Goal: Task Accomplishment & Management: Manage account settings

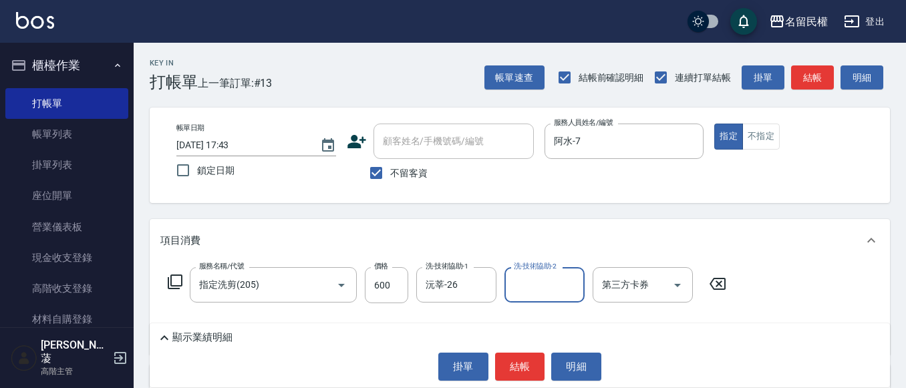
click at [510, 371] on button "結帳" at bounding box center [520, 367] width 50 height 28
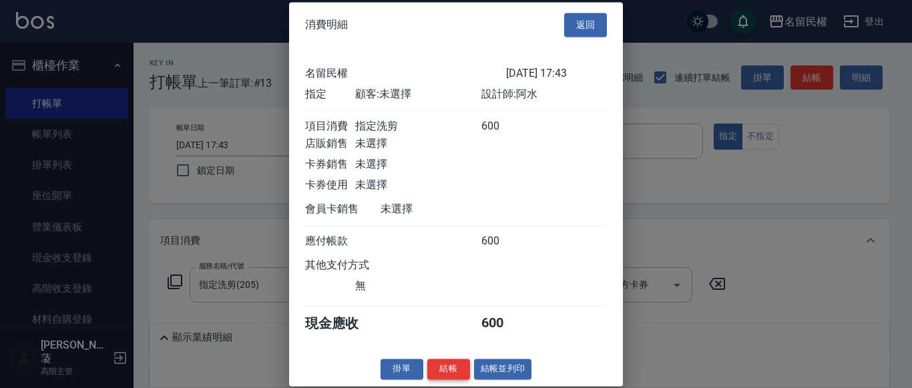
click at [449, 379] on button "結帳" at bounding box center [448, 369] width 43 height 21
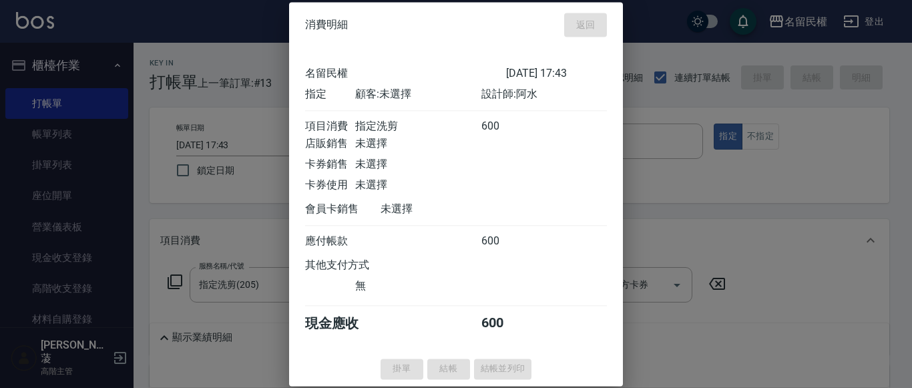
type input "2025/08/21 18:43"
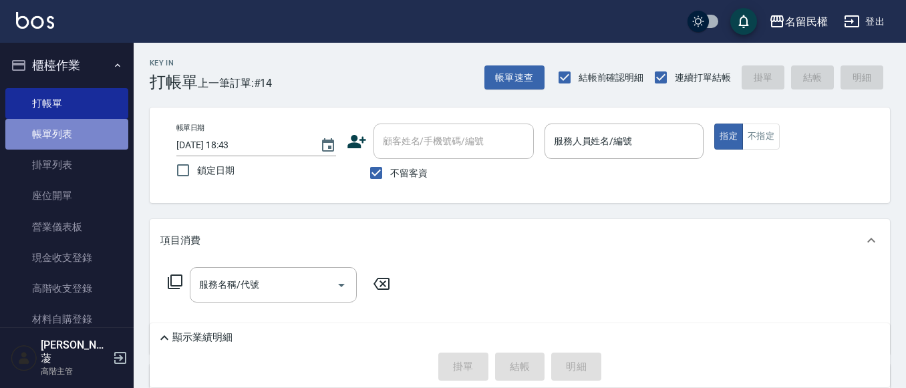
click at [73, 142] on link "帳單列表" at bounding box center [66, 134] width 123 height 31
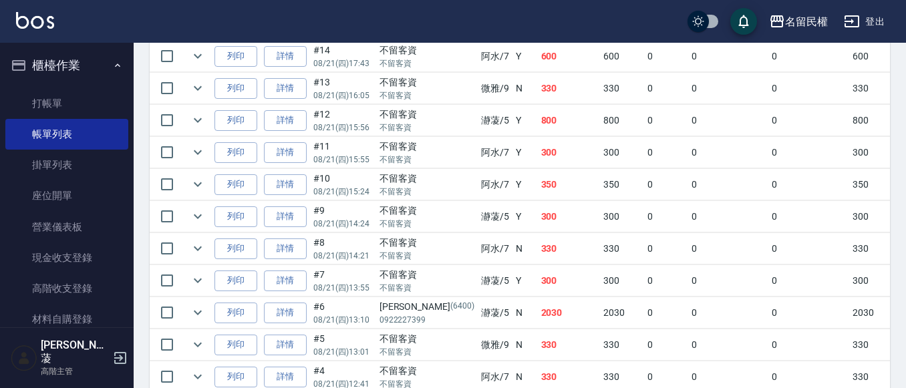
scroll to position [401, 0]
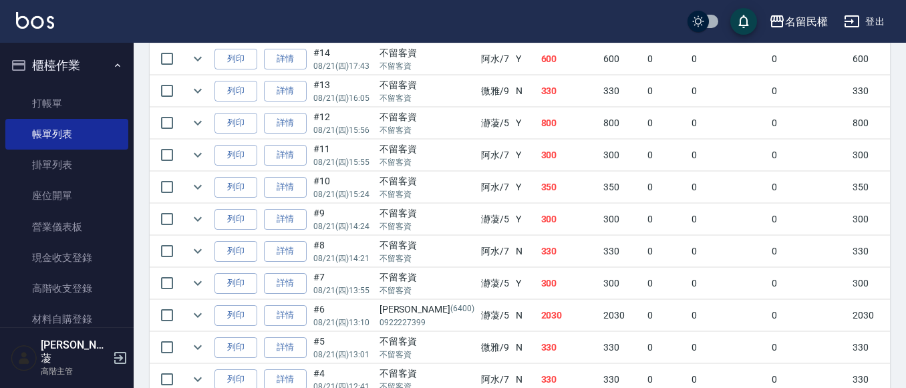
click at [112, 61] on icon "button" at bounding box center [117, 65] width 11 height 11
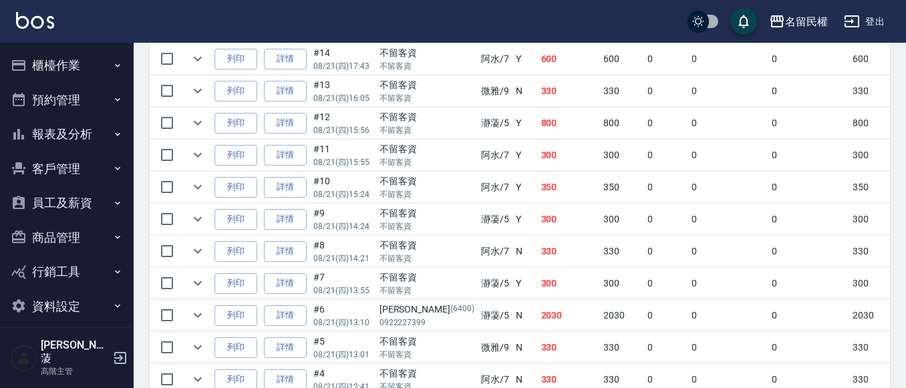
click at [116, 55] on button "櫃檯作業" at bounding box center [66, 65] width 123 height 35
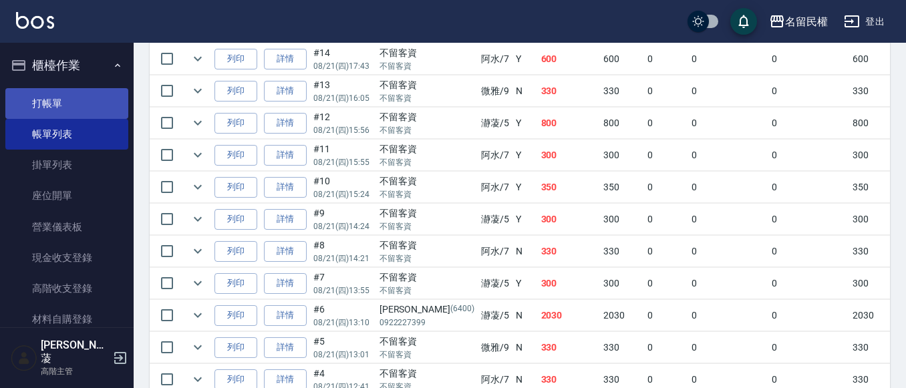
click at [96, 109] on link "打帳單" at bounding box center [66, 103] width 123 height 31
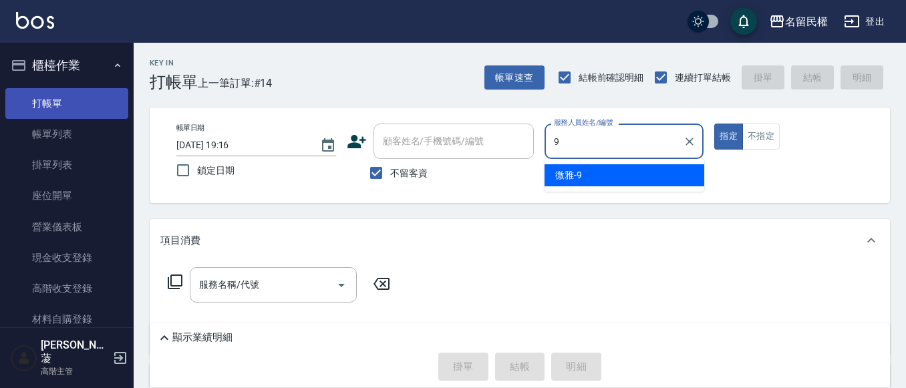
type input "微雅-9"
type button "true"
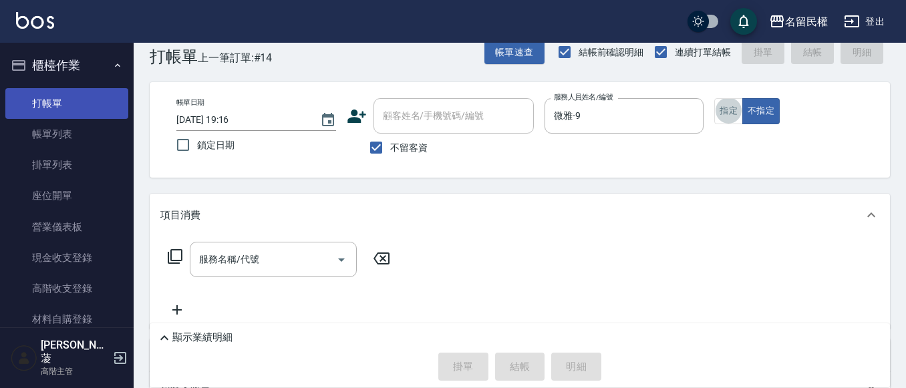
scroll to position [27, 0]
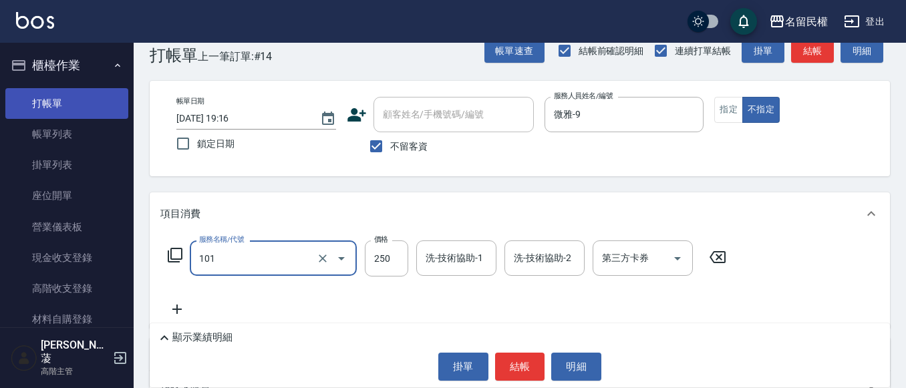
type input "不指定洗髮(101)"
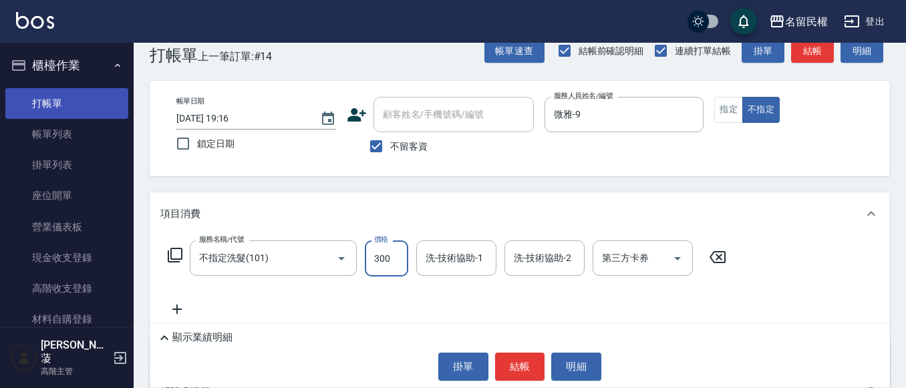
type input "300"
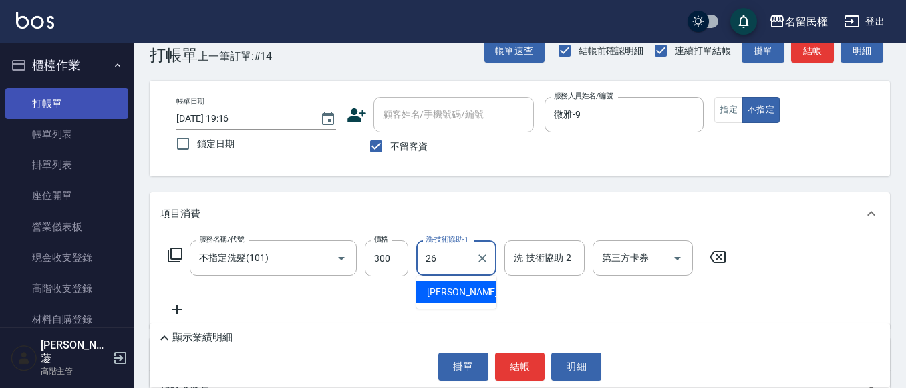
type input "沅莘-26"
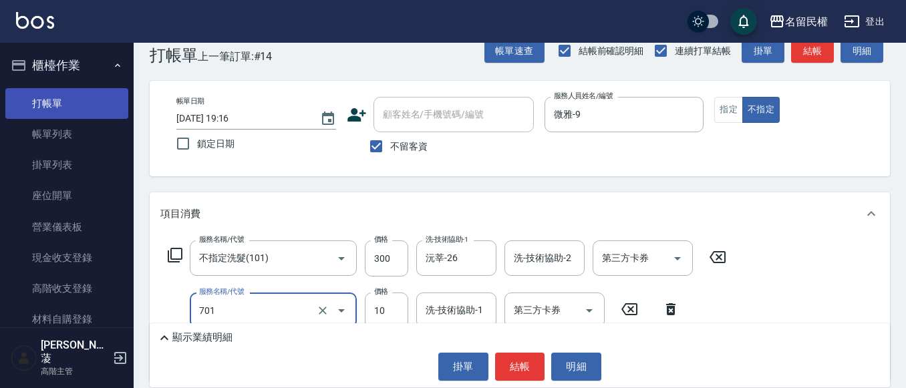
type input "潤絲(701)"
type input "30"
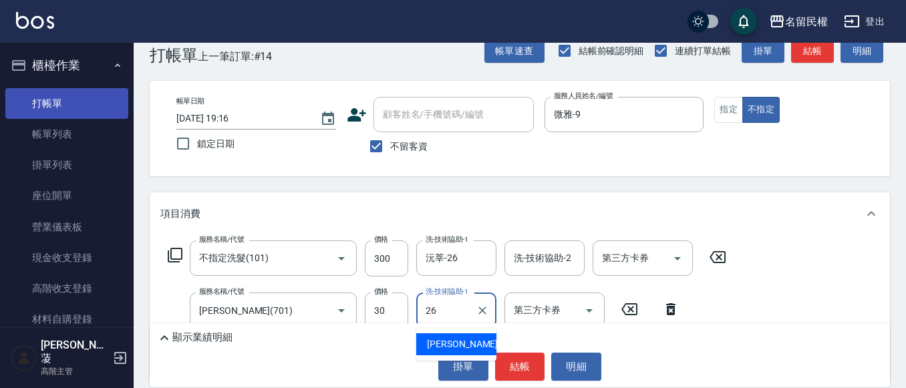
type input "沅莘-26"
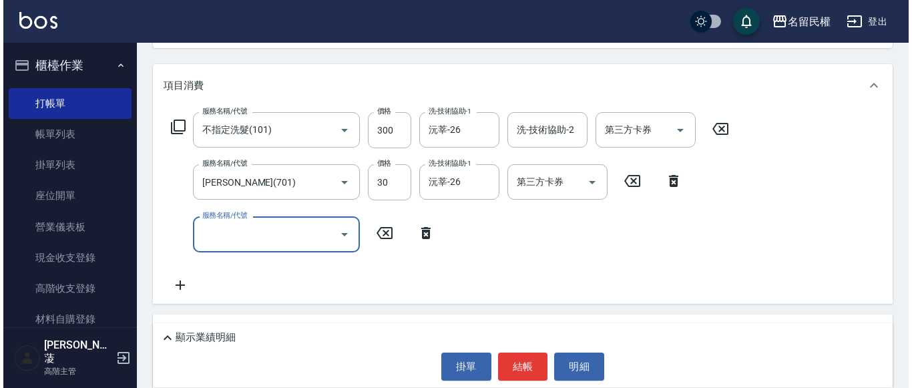
scroll to position [160, 0]
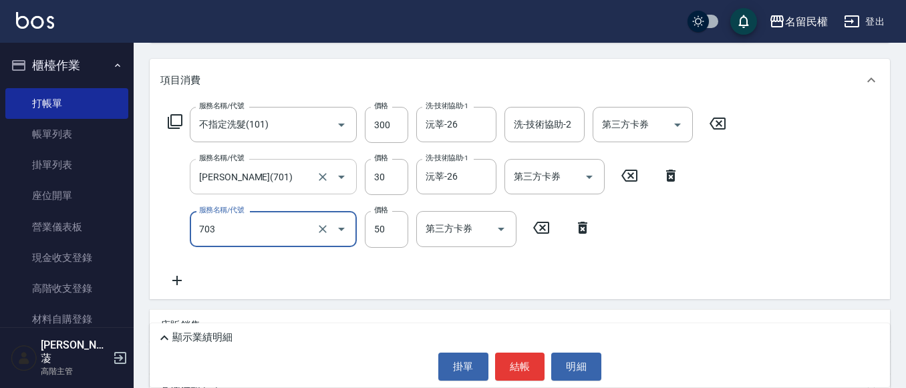
type input "青捲/吹捲/夾直/電棒/夾玉米鬚(703)"
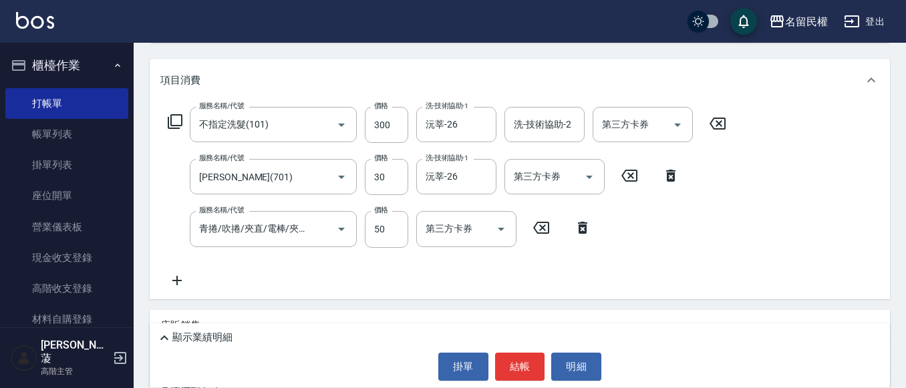
click at [388, 265] on div "服務名稱/代號 不指定洗髮(101) 服務名稱/代號 價格 300 價格 洗-技術協助-1 沅莘-26 洗-技術協助-1 洗-技術協助-2 洗-技術協助-2 …" at bounding box center [447, 197] width 574 height 181
click at [510, 358] on button "結帳" at bounding box center [520, 367] width 50 height 28
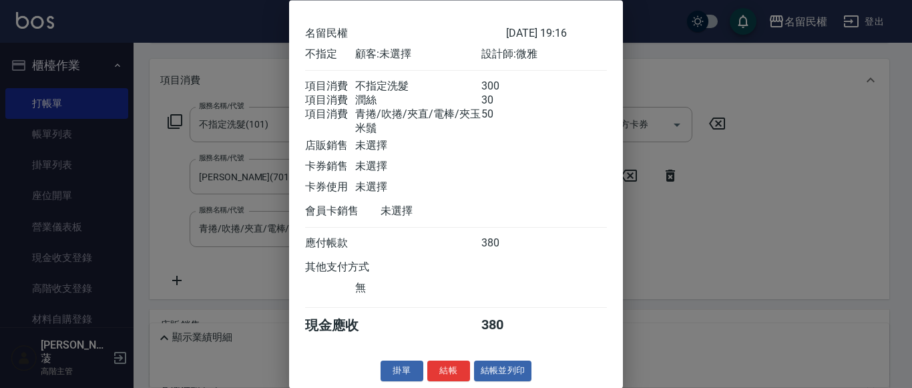
scroll to position [65, 0]
click at [451, 375] on button "結帳" at bounding box center [448, 371] width 43 height 21
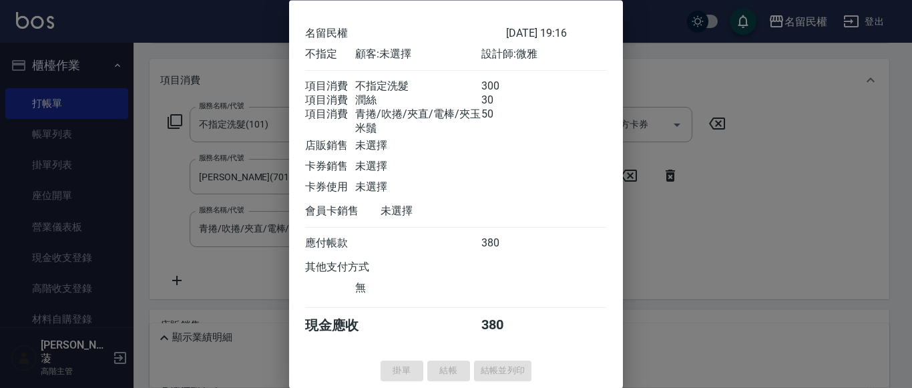
type input "2025/08/21 19:17"
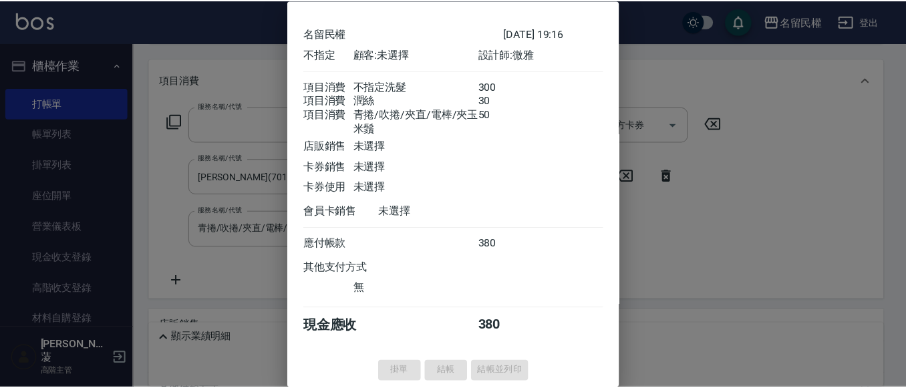
scroll to position [0, 0]
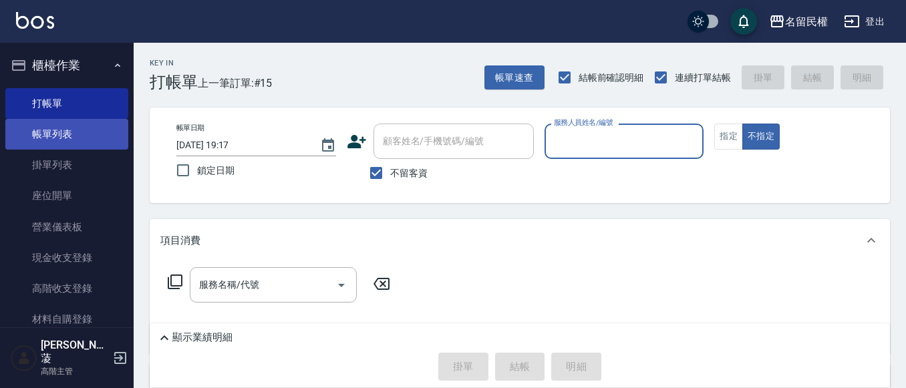
click at [55, 141] on link "帳單列表" at bounding box center [66, 134] width 123 height 31
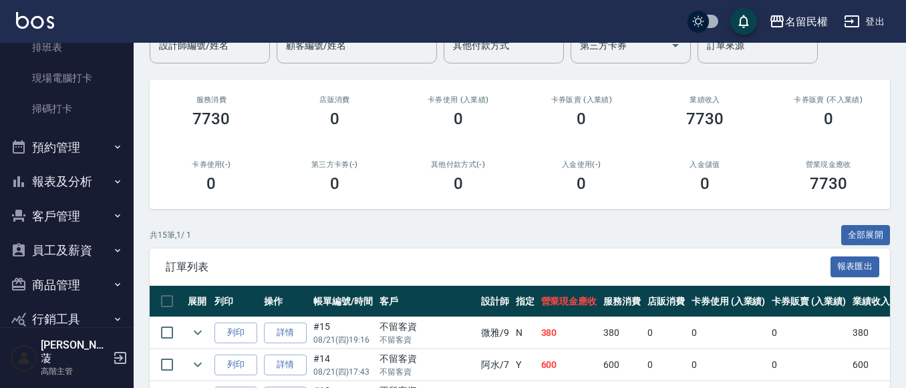
scroll to position [200, 0]
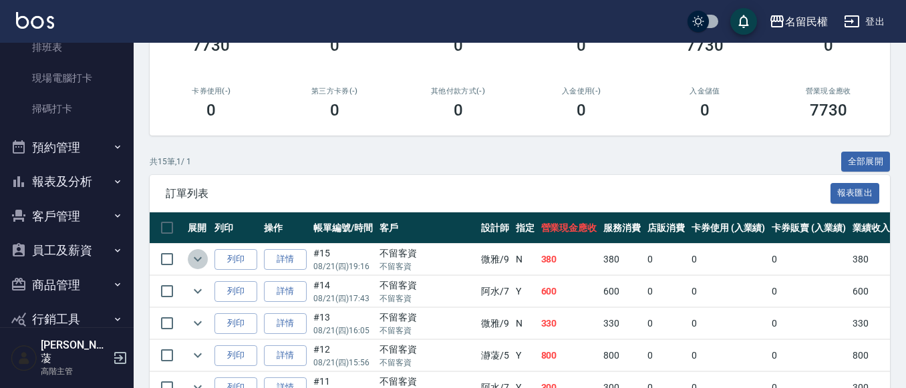
click at [200, 259] on icon "expand row" at bounding box center [198, 259] width 8 height 5
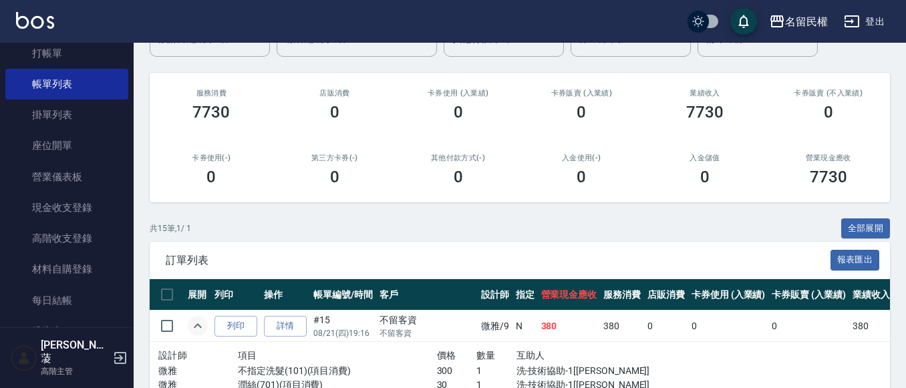
scroll to position [134, 0]
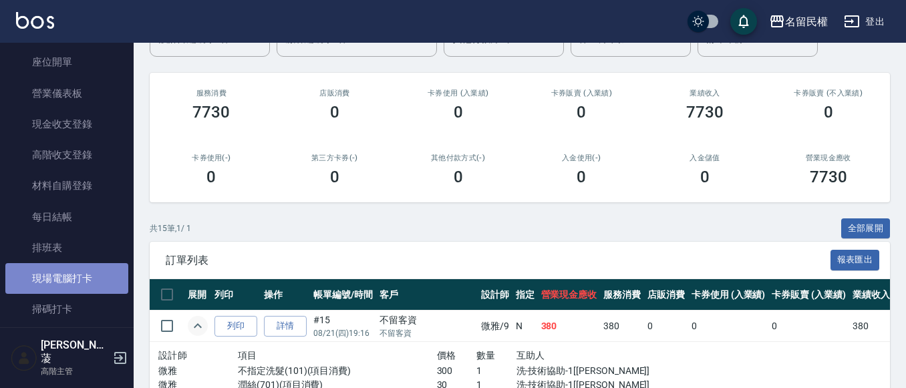
click at [80, 266] on link "現場電腦打卡" at bounding box center [66, 278] width 123 height 31
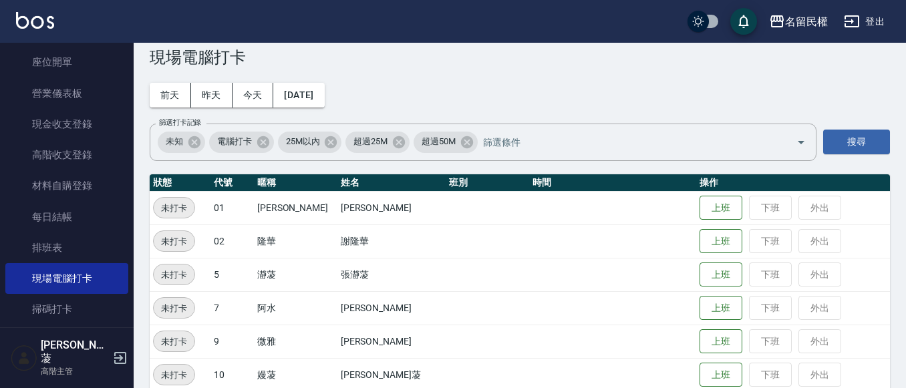
scroll to position [245, 0]
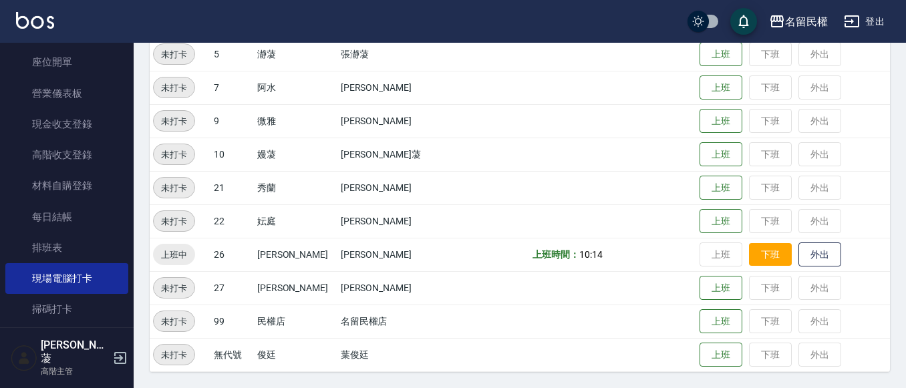
click at [749, 248] on button "下班" at bounding box center [770, 254] width 43 height 23
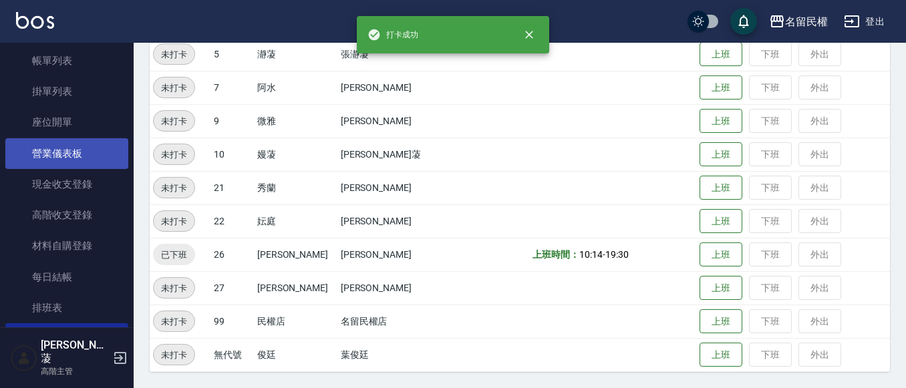
scroll to position [0, 0]
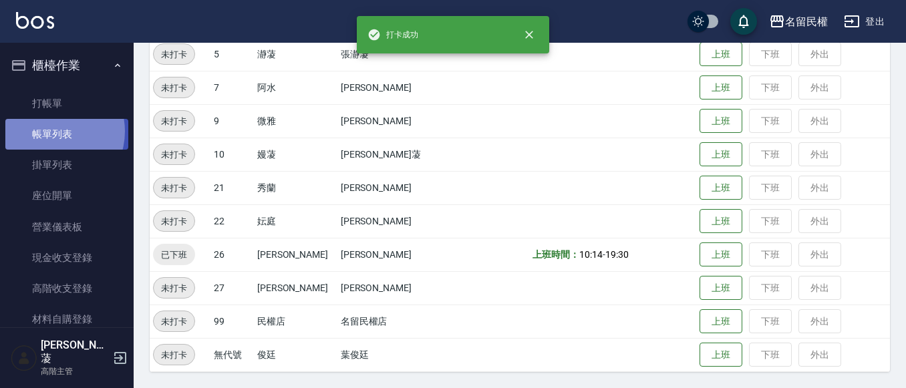
click at [49, 132] on link "帳單列表" at bounding box center [66, 134] width 123 height 31
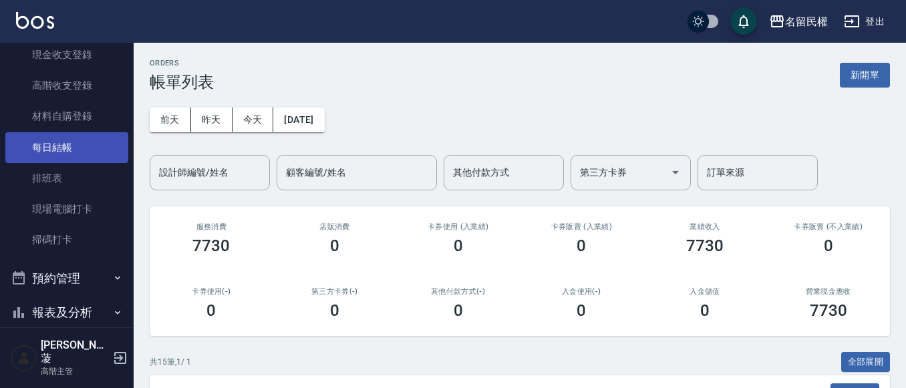
scroll to position [200, 0]
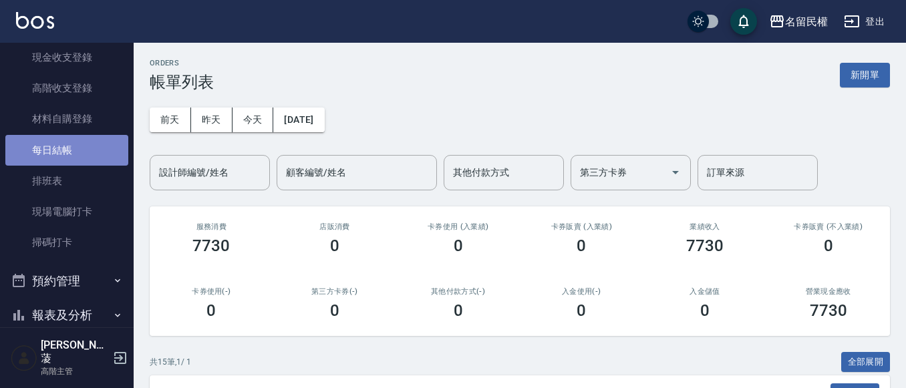
click at [73, 145] on link "每日結帳" at bounding box center [66, 150] width 123 height 31
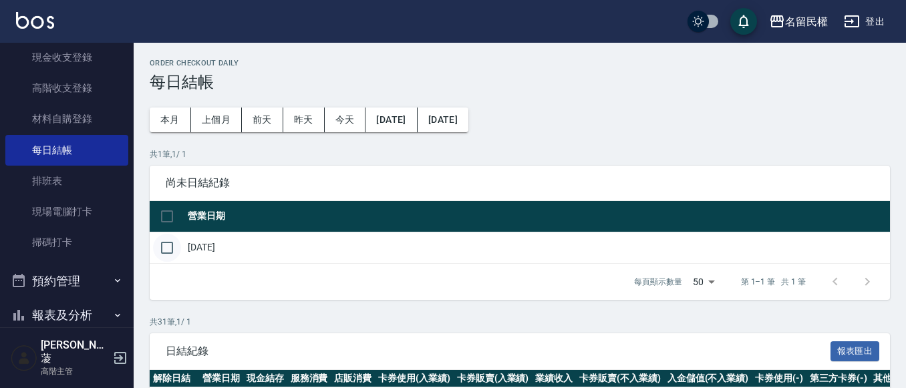
click at [158, 250] on input "checkbox" at bounding box center [167, 248] width 28 height 28
checkbox input "true"
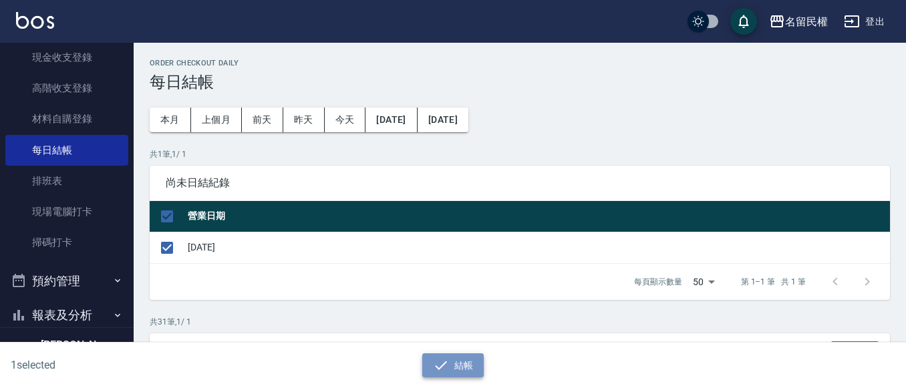
click at [484, 371] on button "結帳" at bounding box center [453, 365] width 62 height 25
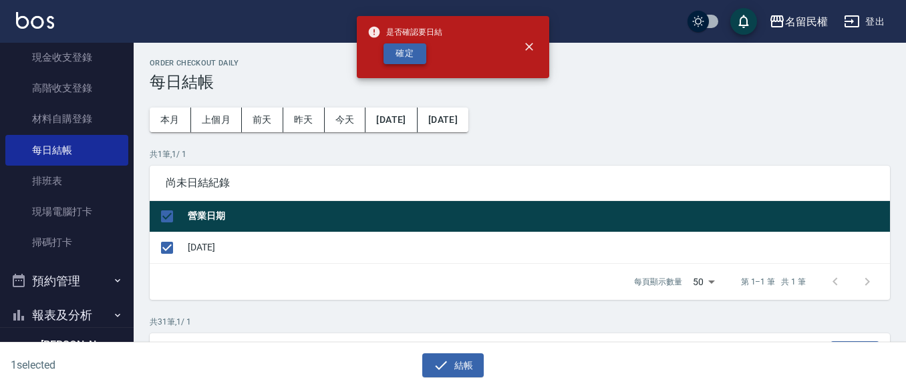
click at [413, 57] on button "確定" at bounding box center [404, 53] width 43 height 21
checkbox input "false"
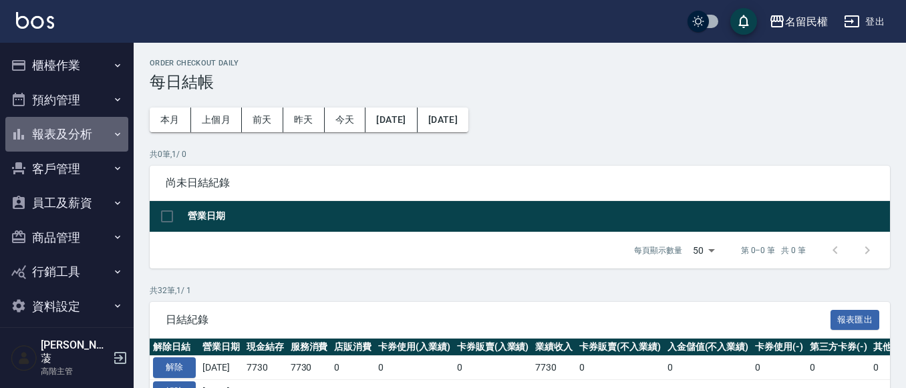
drag, startPoint x: 118, startPoint y: 141, endPoint x: 68, endPoint y: 241, distance: 111.7
click at [117, 142] on button "報表及分析" at bounding box center [66, 134] width 123 height 35
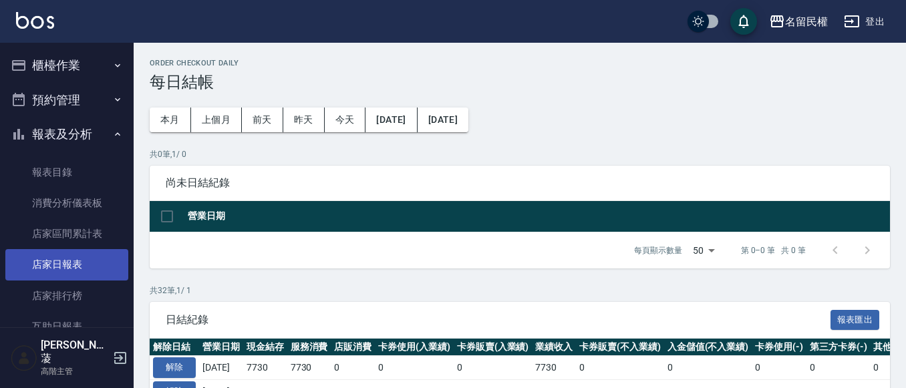
click at [61, 264] on link "店家日報表" at bounding box center [66, 264] width 123 height 31
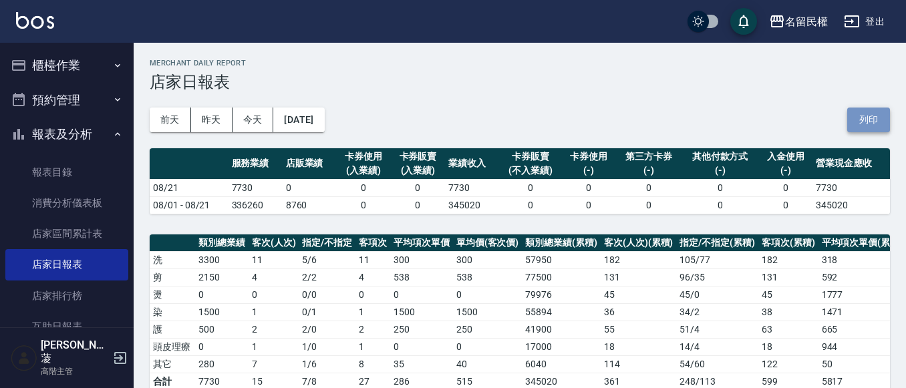
click at [862, 124] on button "列印" at bounding box center [868, 120] width 43 height 25
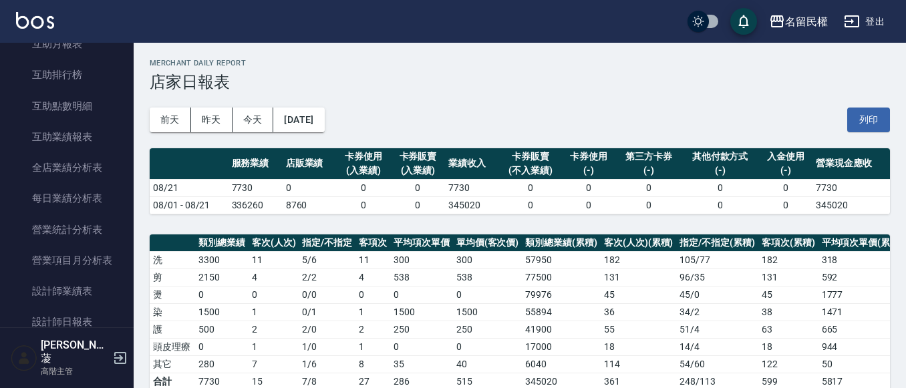
scroll to position [401, 0]
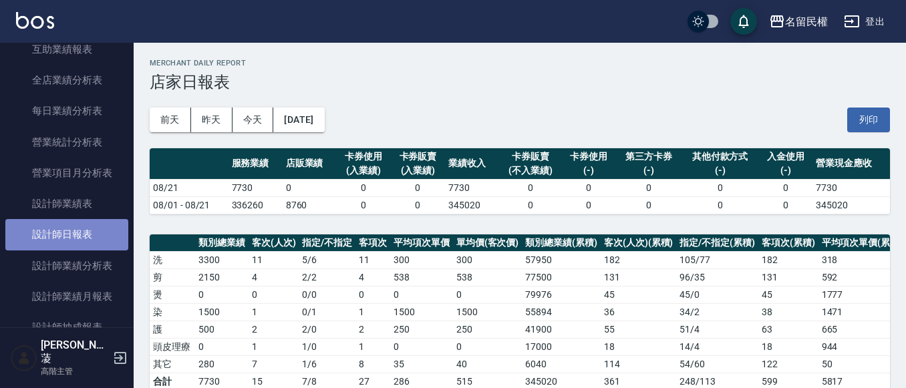
click at [101, 230] on link "設計師日報表" at bounding box center [66, 234] width 123 height 31
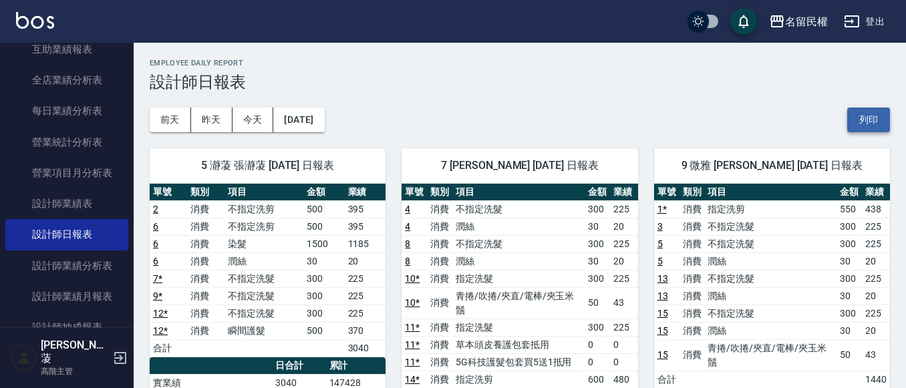
click at [882, 118] on button "列印" at bounding box center [868, 120] width 43 height 25
